Goal: Information Seeking & Learning: Understand process/instructions

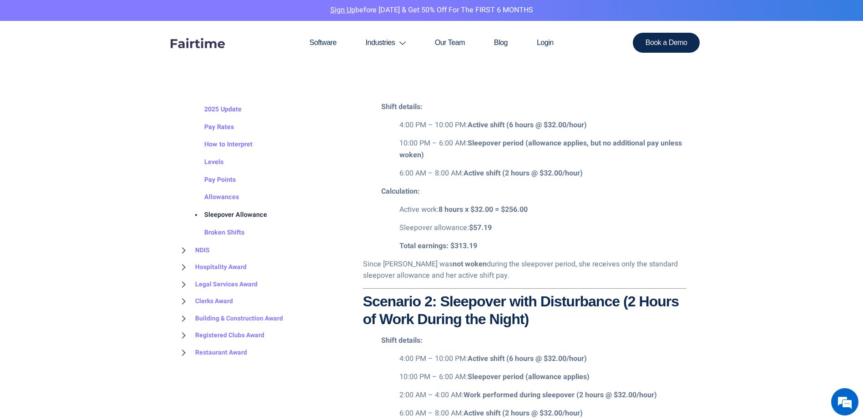
scroll to position [1228, 0]
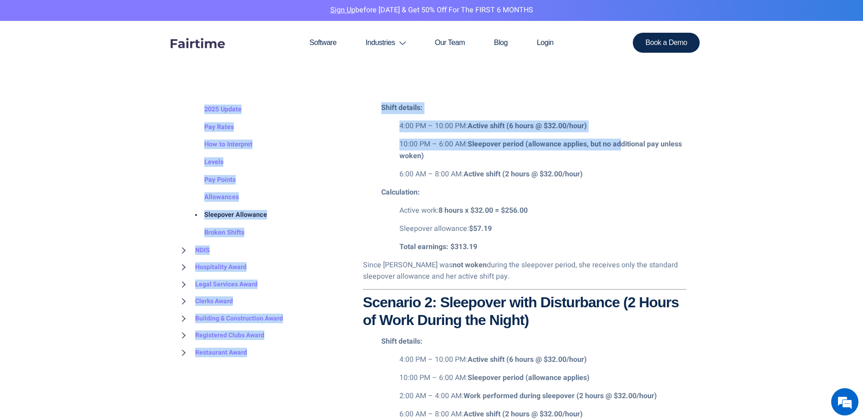
drag, startPoint x: 621, startPoint y: 141, endPoint x: 734, endPoint y: 160, distance: 114.9
click at [734, 160] on section "BROWSE TOPICS Schads Award (NDIS) Overview 2025 Update Pay Rates How to Interpr…" at bounding box center [431, 219] width 863 height 1873
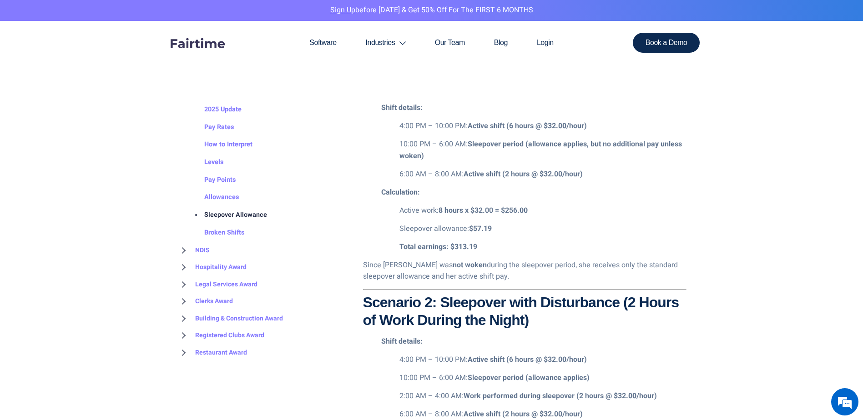
drag, startPoint x: 734, startPoint y: 160, endPoint x: 685, endPoint y: 209, distance: 69.5
click at [685, 209] on p "Active work: 8 hours x $32.00 = $256.00" at bounding box center [542, 211] width 287 height 12
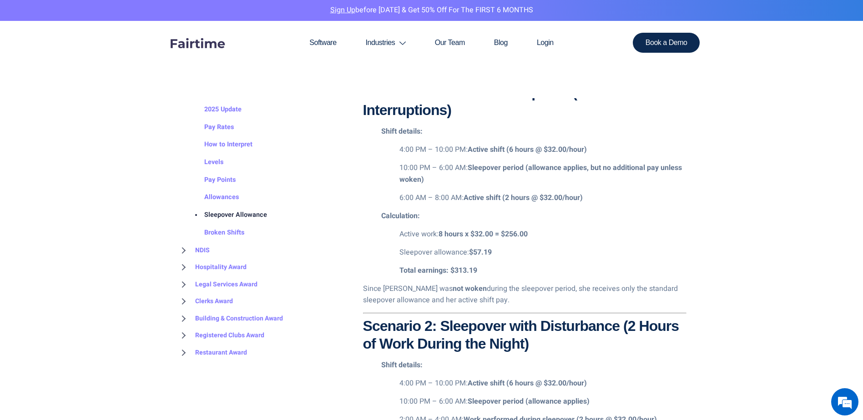
scroll to position [1182, 0]
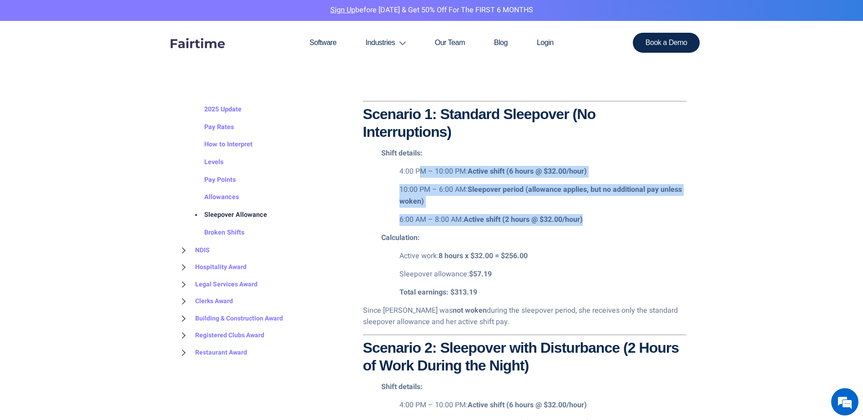
drag, startPoint x: 612, startPoint y: 221, endPoint x: 417, endPoint y: 160, distance: 204.0
click at [417, 160] on li "Shift details: 4:00 PM – 10:00 PM: Active shift (6 hours @ $32.00/hour) 10:00 P…" at bounding box center [533, 187] width 305 height 78
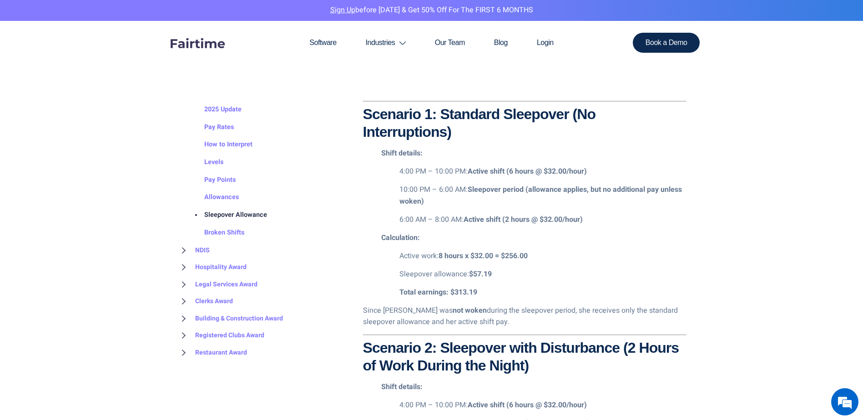
drag, startPoint x: 417, startPoint y: 160, endPoint x: 670, endPoint y: 242, distance: 265.9
click at [670, 242] on p "Calculation:" at bounding box center [533, 238] width 305 height 12
drag, startPoint x: 447, startPoint y: 257, endPoint x: 534, endPoint y: 256, distance: 87.3
click at [534, 256] on p "Active work: 8 hours x $32.00 = $256.00" at bounding box center [542, 257] width 287 height 12
drag, startPoint x: 534, startPoint y: 256, endPoint x: 536, endPoint y: 290, distance: 34.6
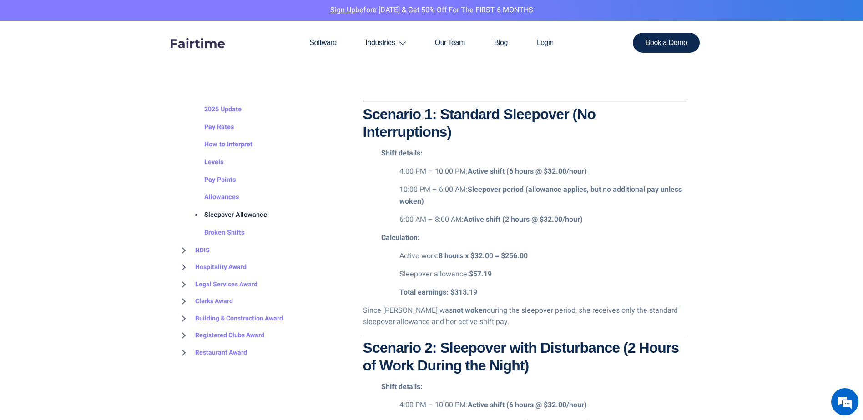
click at [536, 290] on p "Total earnings: $313.19" at bounding box center [542, 293] width 287 height 12
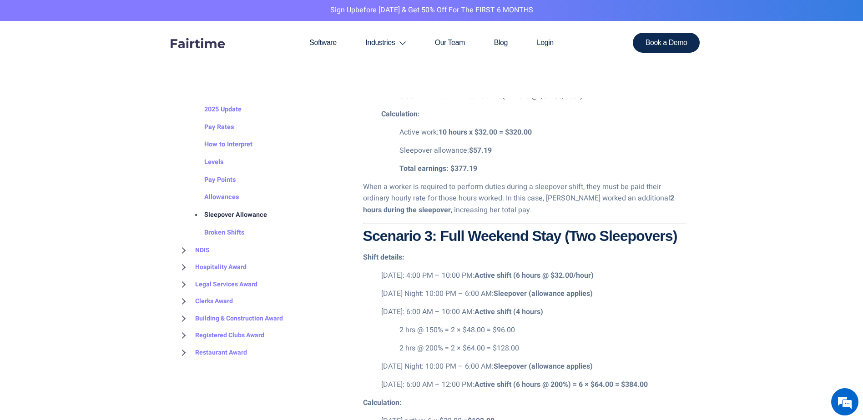
scroll to position [1592, 0]
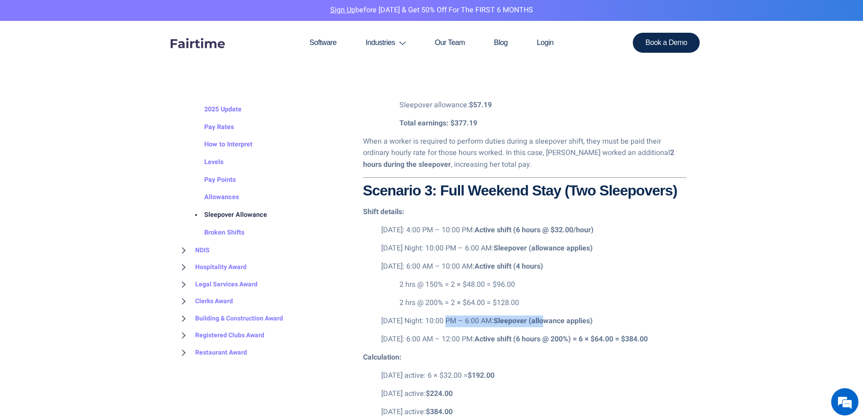
drag, startPoint x: 447, startPoint y: 327, endPoint x: 553, endPoint y: 325, distance: 106.9
click at [553, 325] on p "[DATE] Night: 10:00 PM – 6:00 AM: Sleepover (allowance applies)" at bounding box center [533, 322] width 305 height 12
drag, startPoint x: 553, startPoint y: 325, endPoint x: 523, endPoint y: 360, distance: 46.1
click at [523, 360] on p "Calculation:" at bounding box center [524, 358] width 323 height 12
click at [519, 342] on strong "Active shift (6 hours @ 200%) = 6 × $64.00 = $384.00" at bounding box center [560, 339] width 173 height 11
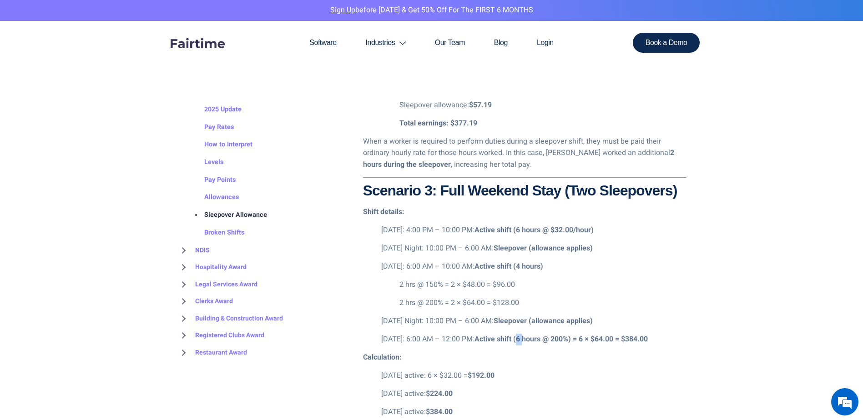
click at [519, 342] on strong "Active shift (6 hours @ 200%) = 6 × $64.00 = $384.00" at bounding box center [560, 339] width 173 height 11
drag, startPoint x: 519, startPoint y: 342, endPoint x: 522, endPoint y: 371, distance: 28.8
click at [522, 371] on p "[DATE] active: 6 × $32.00 = $192.00" at bounding box center [533, 376] width 305 height 12
